Goal: Transaction & Acquisition: Purchase product/service

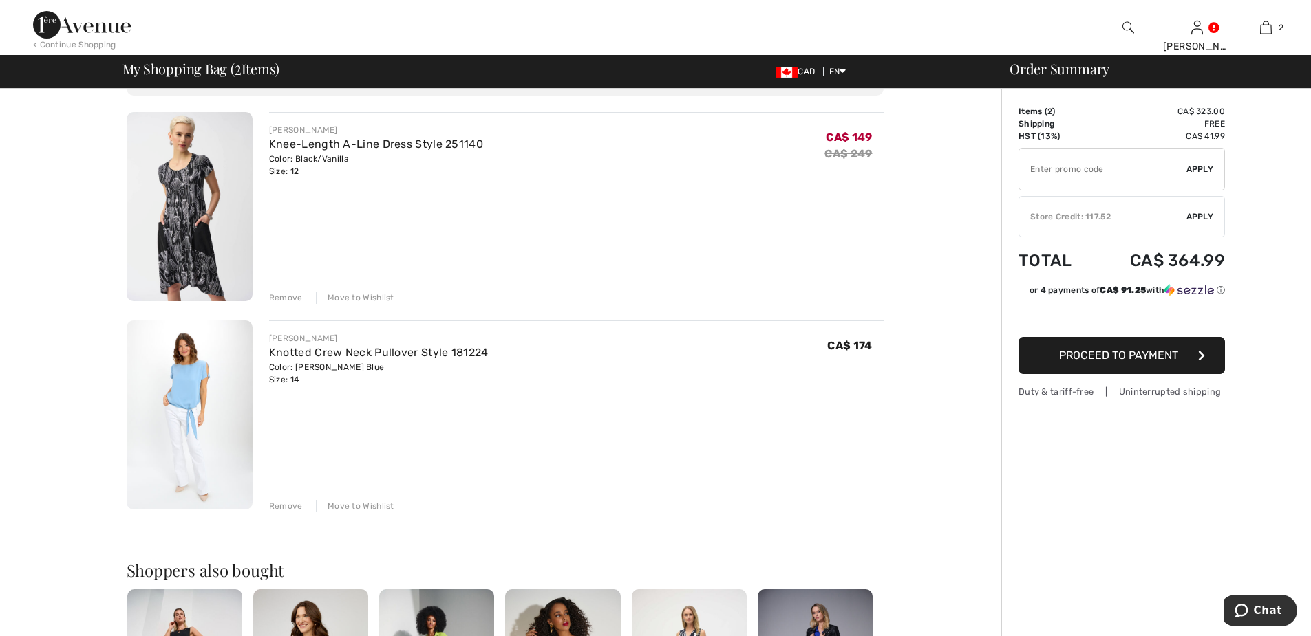
scroll to position [120, 0]
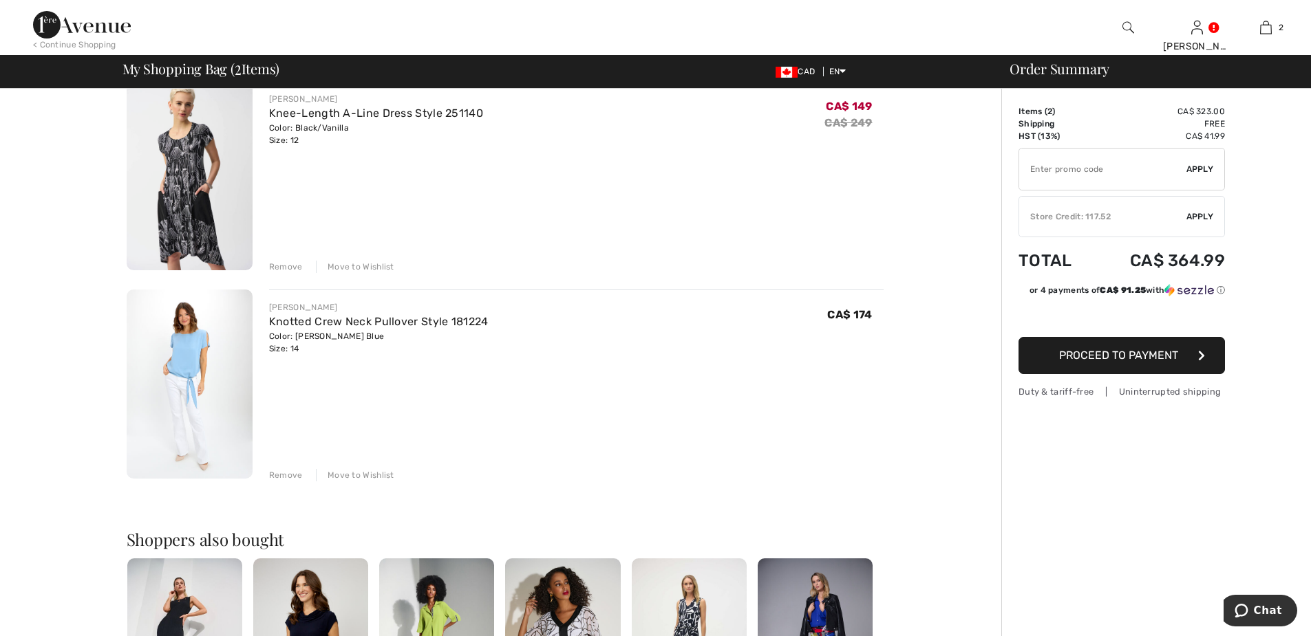
click at [291, 473] on div "Remove" at bounding box center [286, 475] width 34 height 12
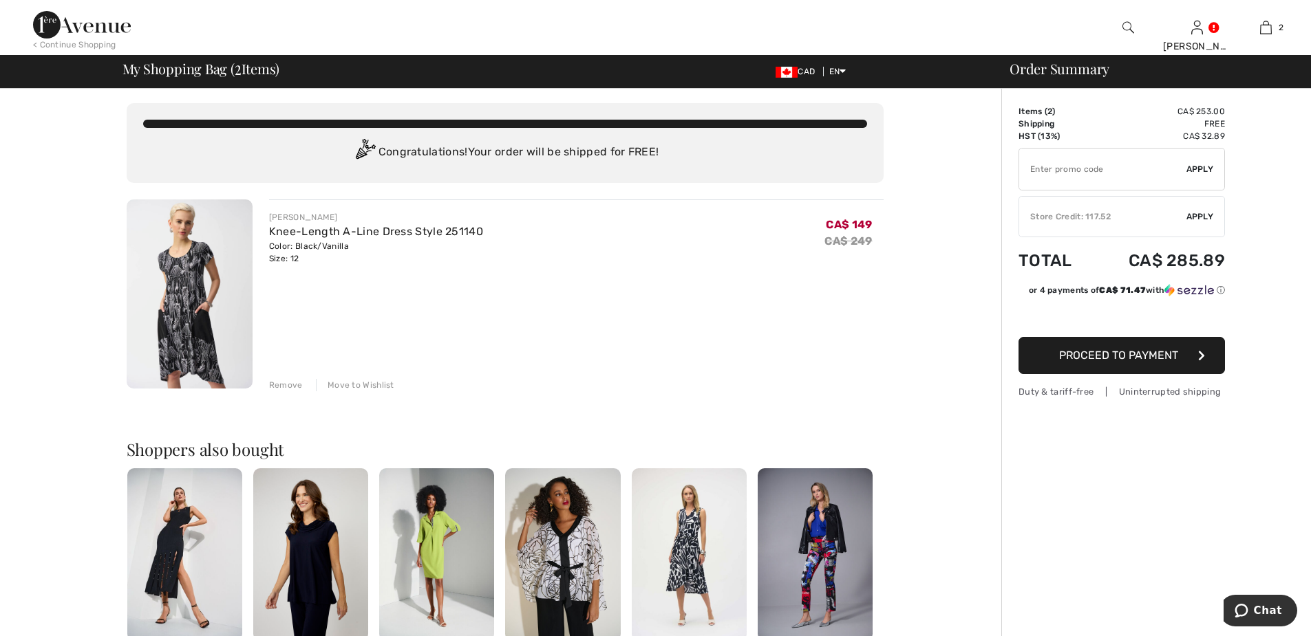
scroll to position [0, 0]
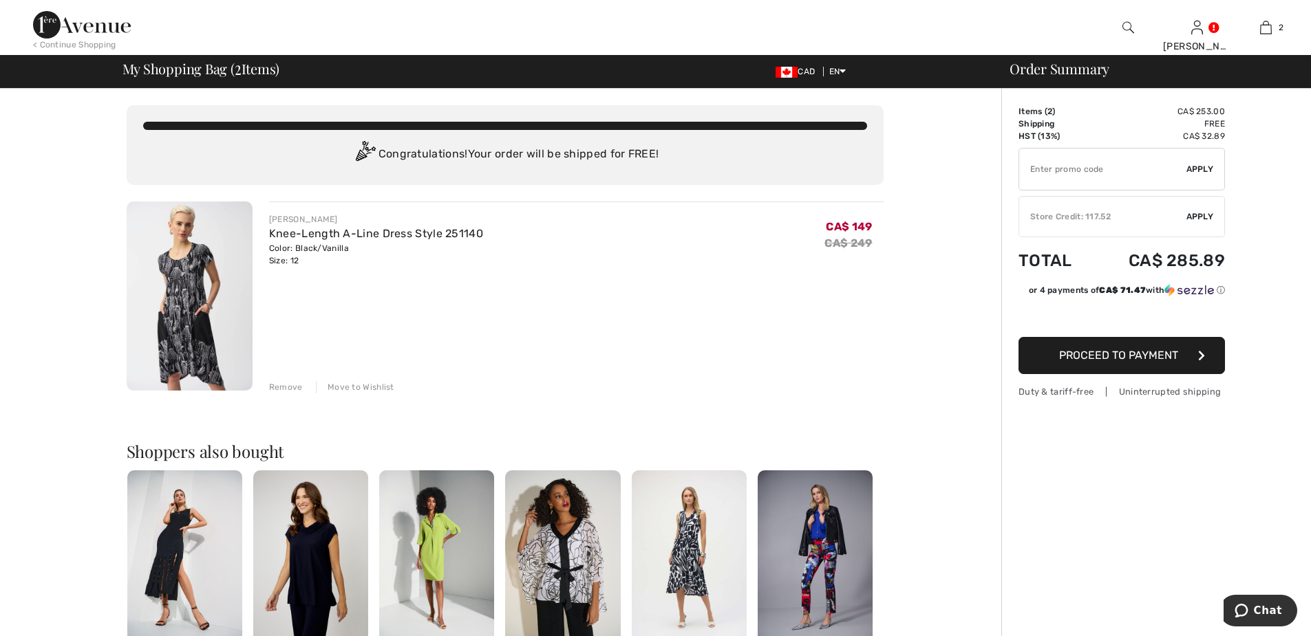
click at [184, 266] on img at bounding box center [190, 296] width 126 height 189
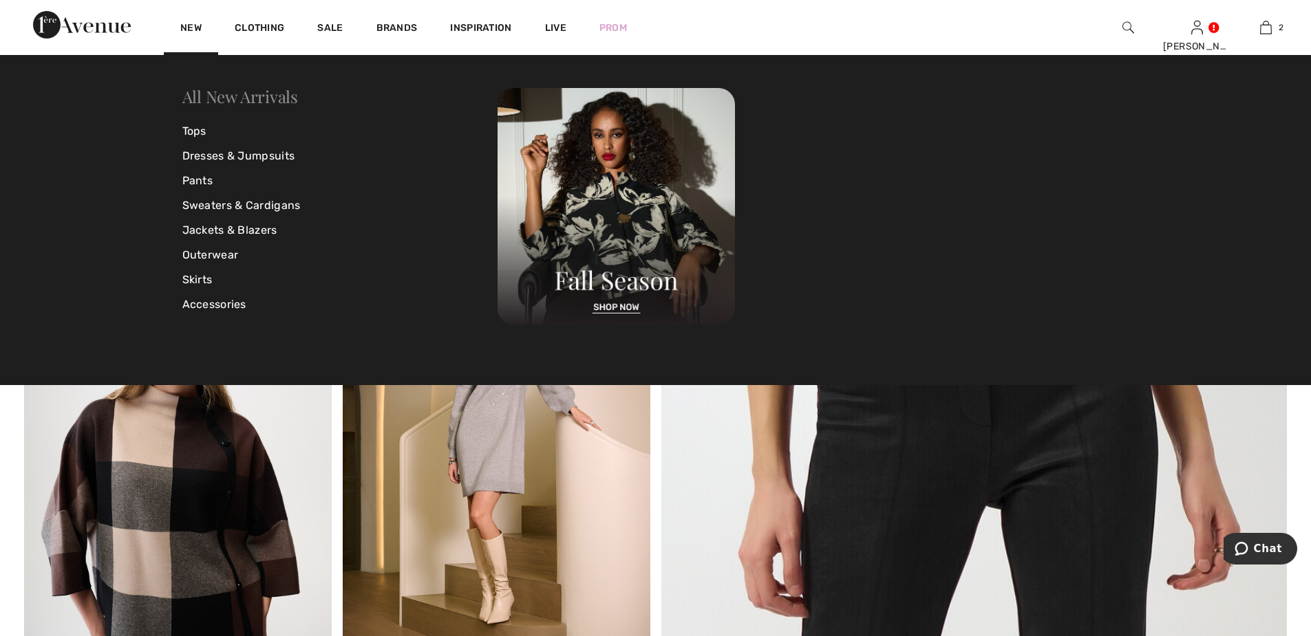
click at [267, 96] on link "All New Arrivals" at bounding box center [240, 96] width 116 height 22
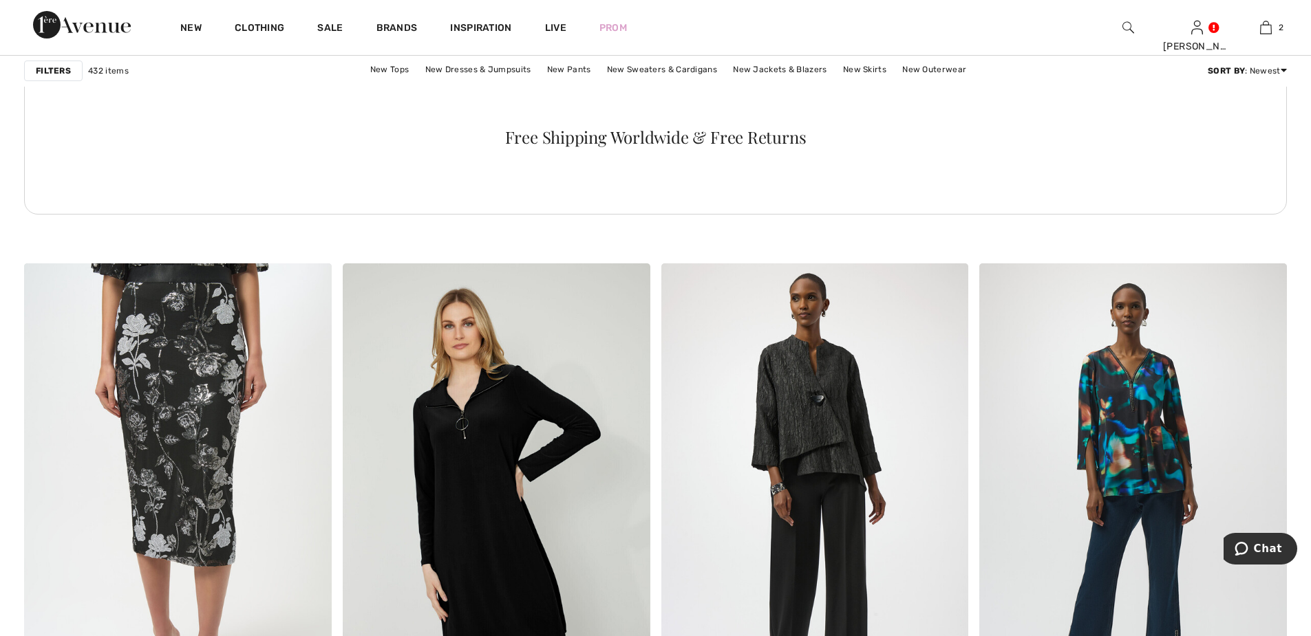
scroll to position [2271, 0]
